Goal: Task Accomplishment & Management: Manage account settings

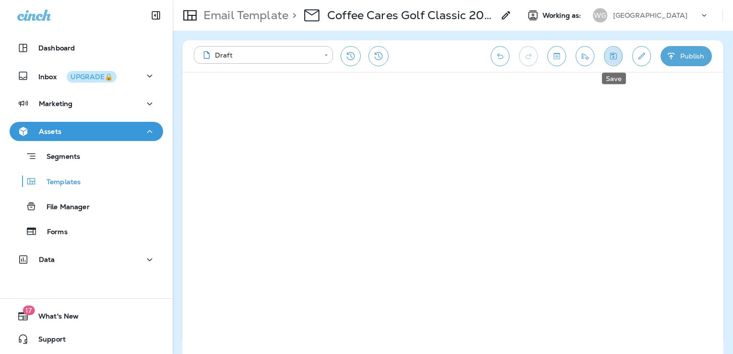
click at [610, 57] on icon "Save" at bounding box center [613, 56] width 7 height 7
click at [641, 17] on p "[GEOGRAPHIC_DATA]" at bounding box center [650, 16] width 74 height 8
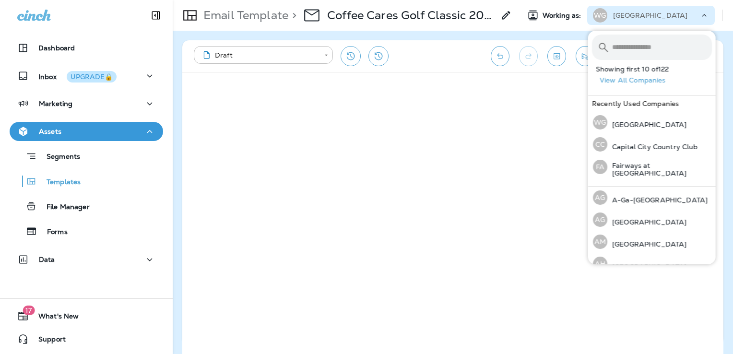
click at [632, 46] on input "text" at bounding box center [662, 47] width 100 height 25
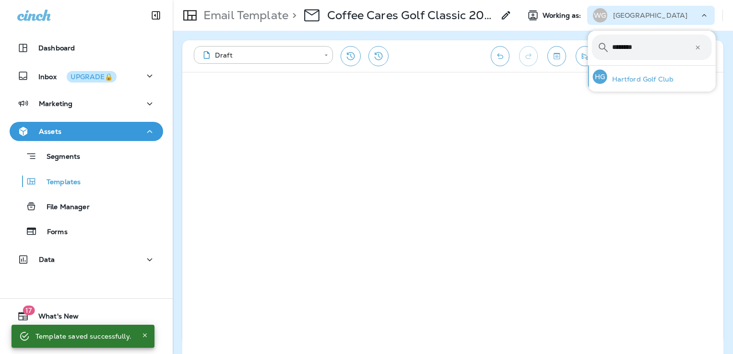
type input "********"
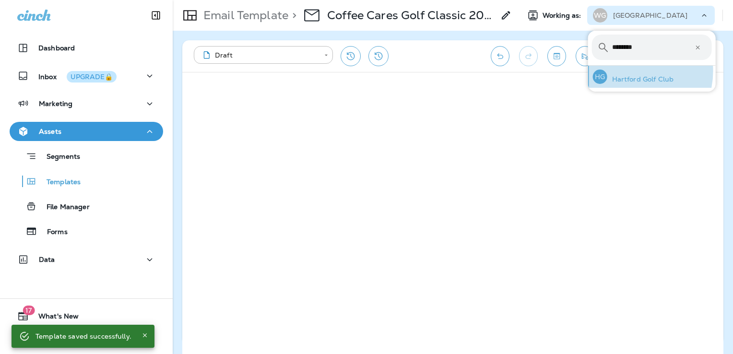
click at [629, 71] on div "[PERSON_NAME] Golf Club" at bounding box center [633, 77] width 89 height 22
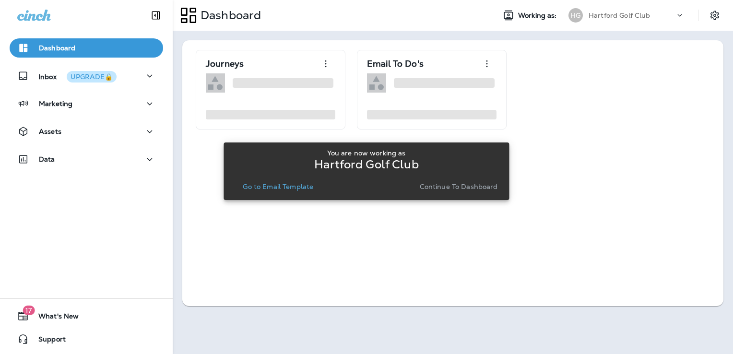
click at [459, 189] on p "Continue to Dashboard" at bounding box center [459, 187] width 78 height 8
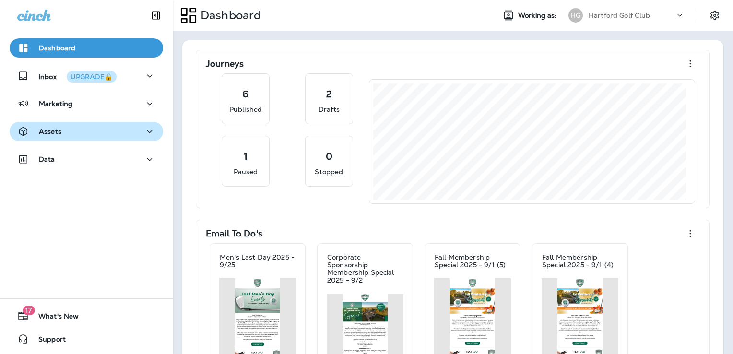
click at [83, 131] on div "Assets" at bounding box center [86, 132] width 138 height 12
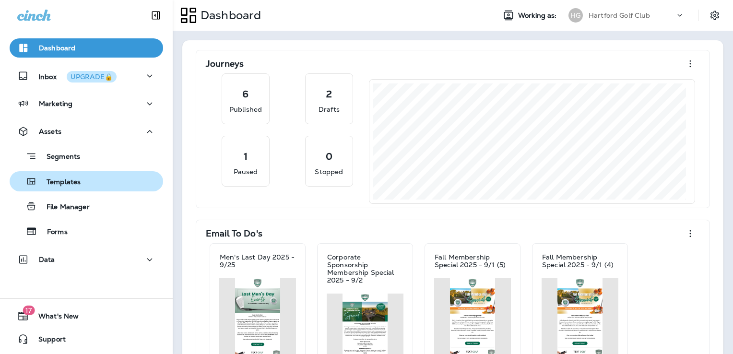
click at [100, 185] on div "Templates" at bounding box center [86, 181] width 146 height 14
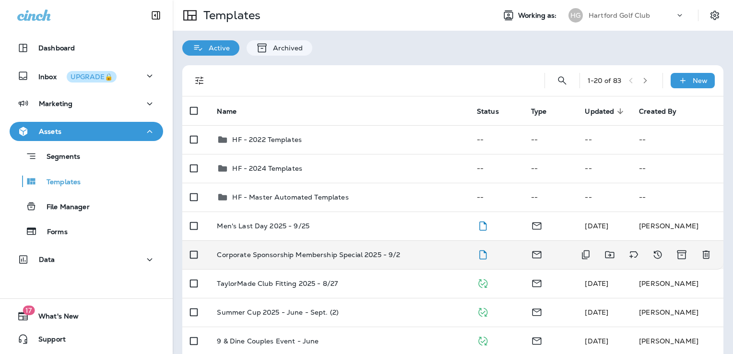
click at [404, 254] on div "Corporate Sponsorship Membership Special 2025 - 9/2" at bounding box center [339, 255] width 244 height 8
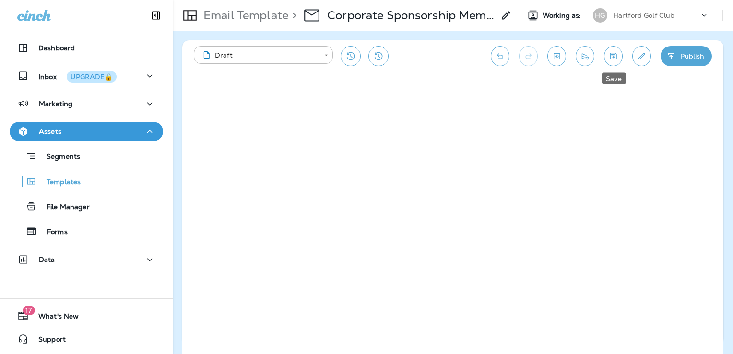
click at [617, 56] on icon "Save" at bounding box center [613, 56] width 7 height 7
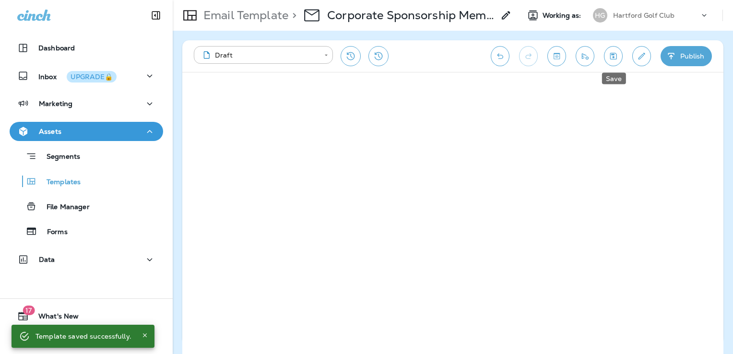
click at [614, 58] on icon "Save" at bounding box center [613, 56] width 7 height 7
click at [591, 54] on button "Send test email" at bounding box center [585, 56] width 19 height 20
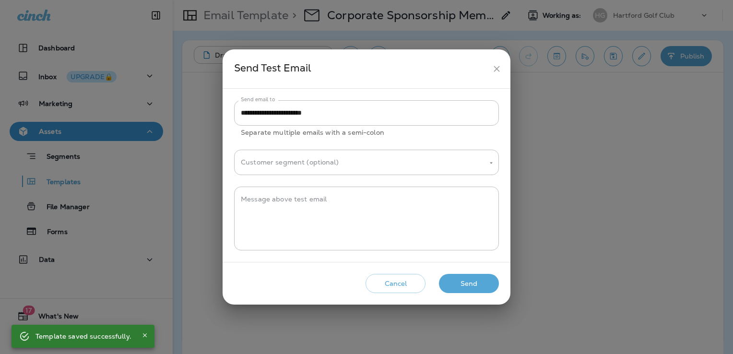
click at [490, 279] on button "Send" at bounding box center [469, 284] width 60 height 20
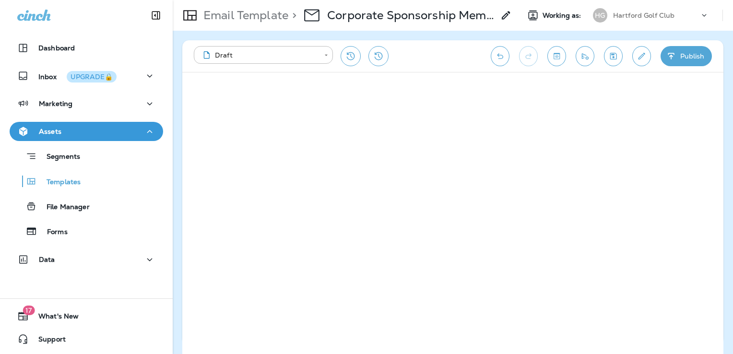
click at [610, 58] on icon "Save" at bounding box center [614, 56] width 10 height 10
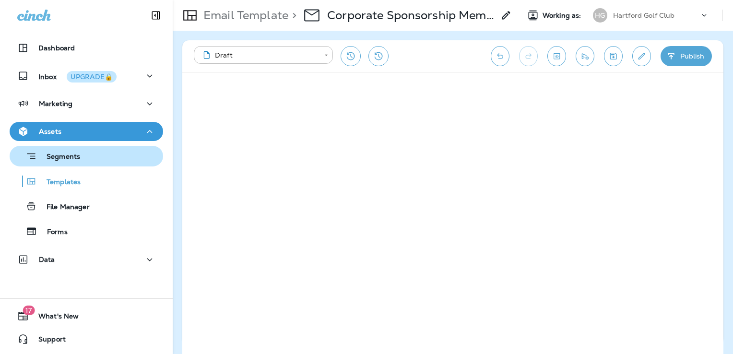
drag, startPoint x: 78, startPoint y: 187, endPoint x: 114, endPoint y: 155, distance: 47.6
click at [79, 187] on p "Templates" at bounding box center [59, 182] width 44 height 9
